Goal: Navigation & Orientation: Find specific page/section

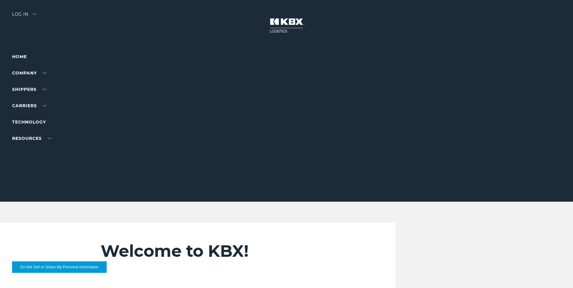
click at [29, 12] on div "Log in" at bounding box center [24, 16] width 24 height 9
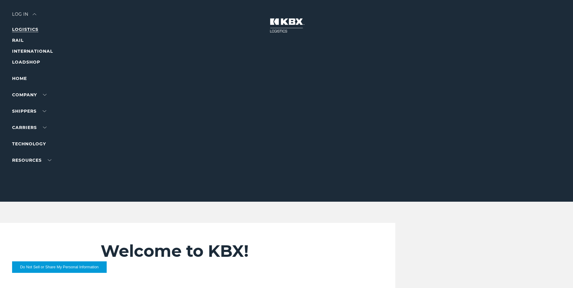
click at [23, 29] on link "LOGISTICS" at bounding box center [25, 29] width 26 height 5
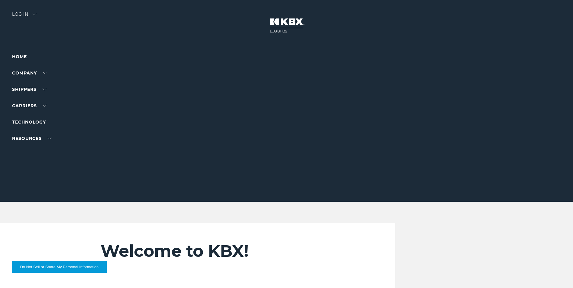
click at [24, 14] on div "Log in" at bounding box center [24, 16] width 24 height 9
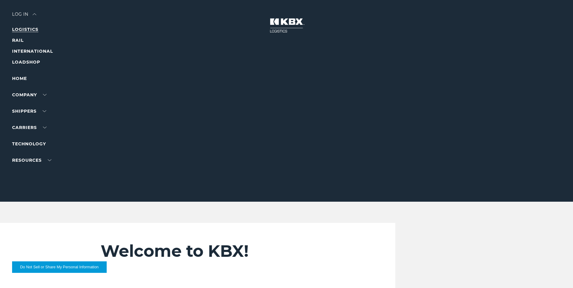
click at [28, 28] on link "LOGISTICS" at bounding box center [25, 29] width 26 height 5
